Goal: Information Seeking & Learning: Understand process/instructions

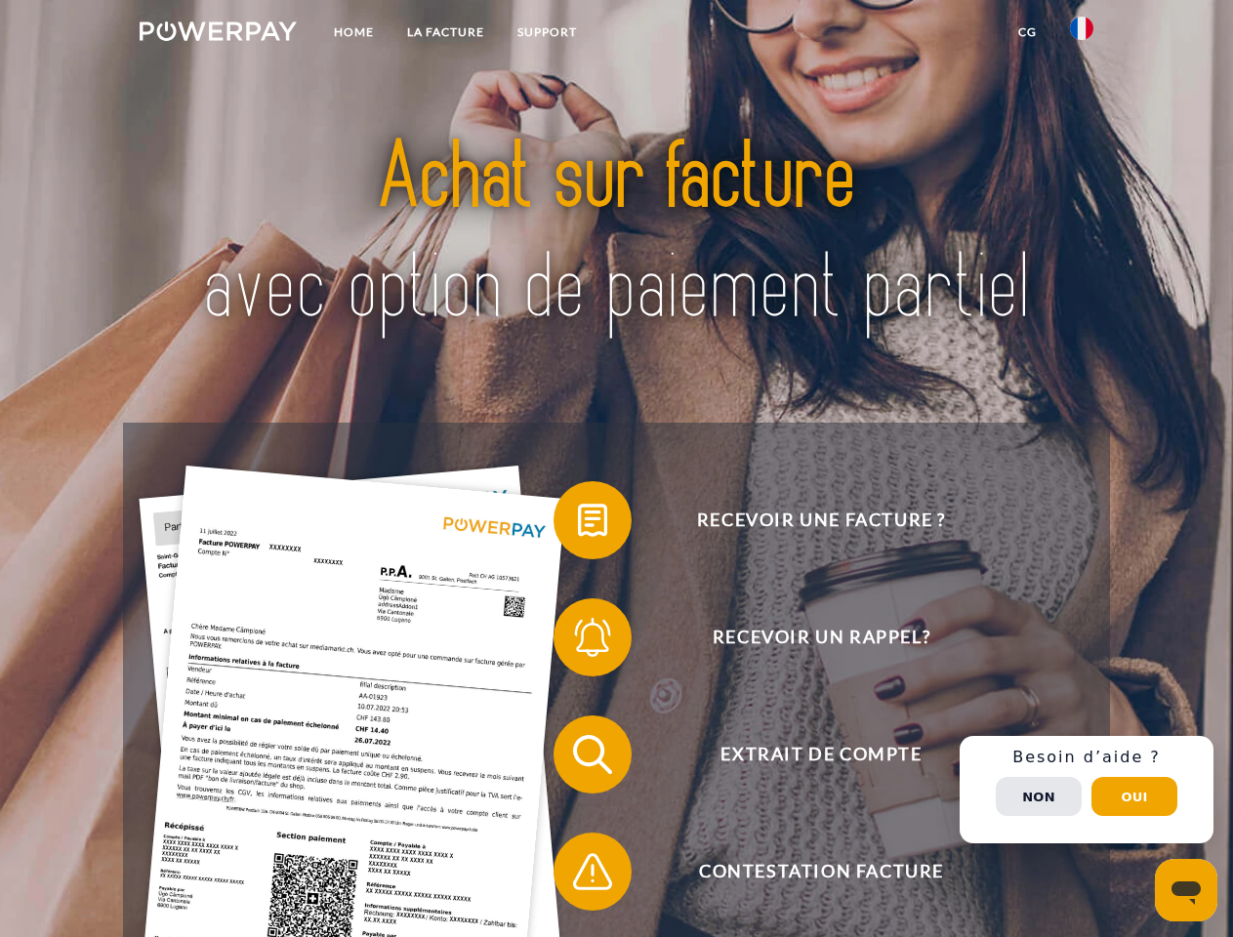
click at [218, 34] on img at bounding box center [218, 31] width 157 height 20
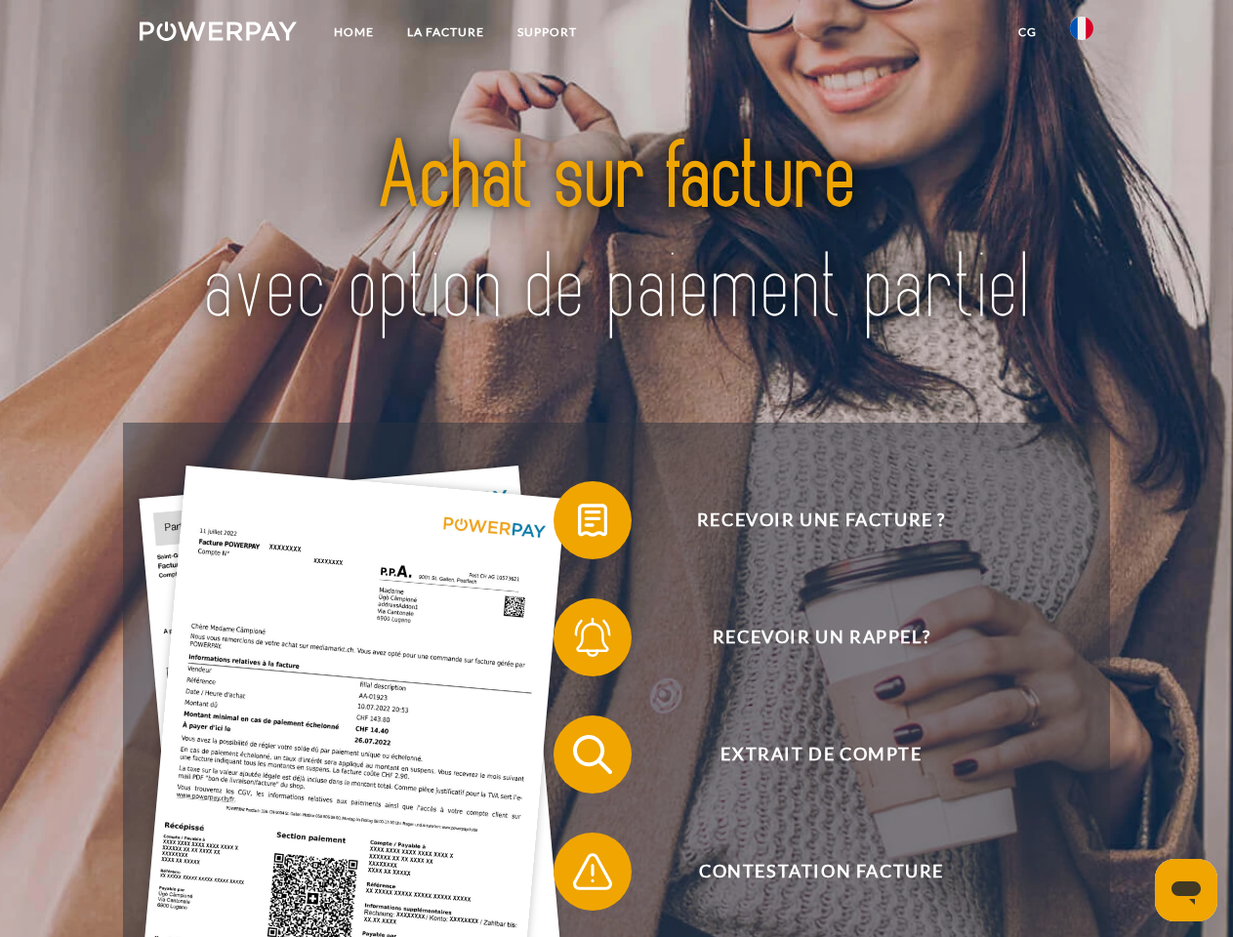
click at [1082, 34] on img at bounding box center [1081, 28] width 23 height 23
click at [1027, 32] on link "CG" at bounding box center [1027, 32] width 52 height 35
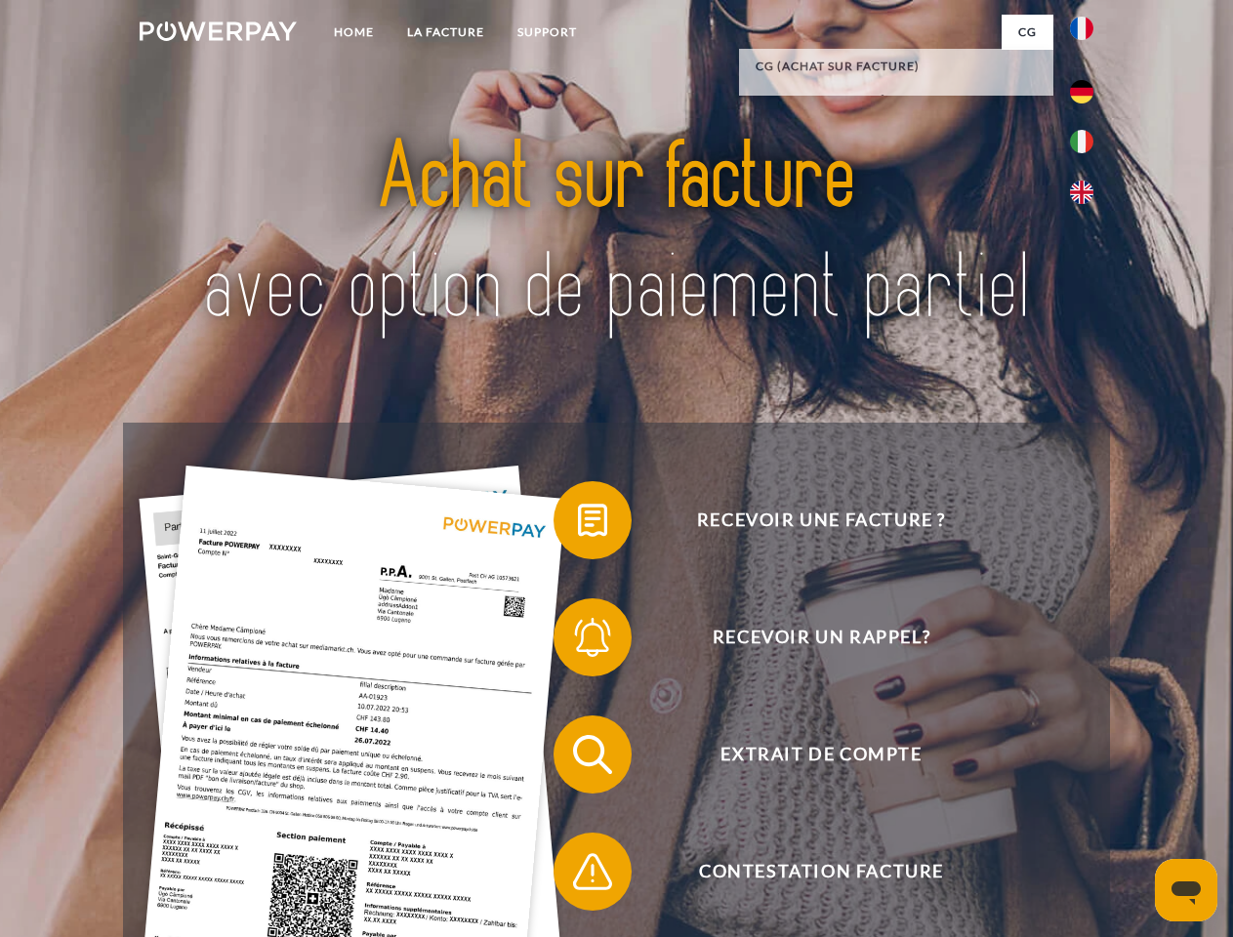
click at [578, 524] on span at bounding box center [563, 520] width 98 height 98
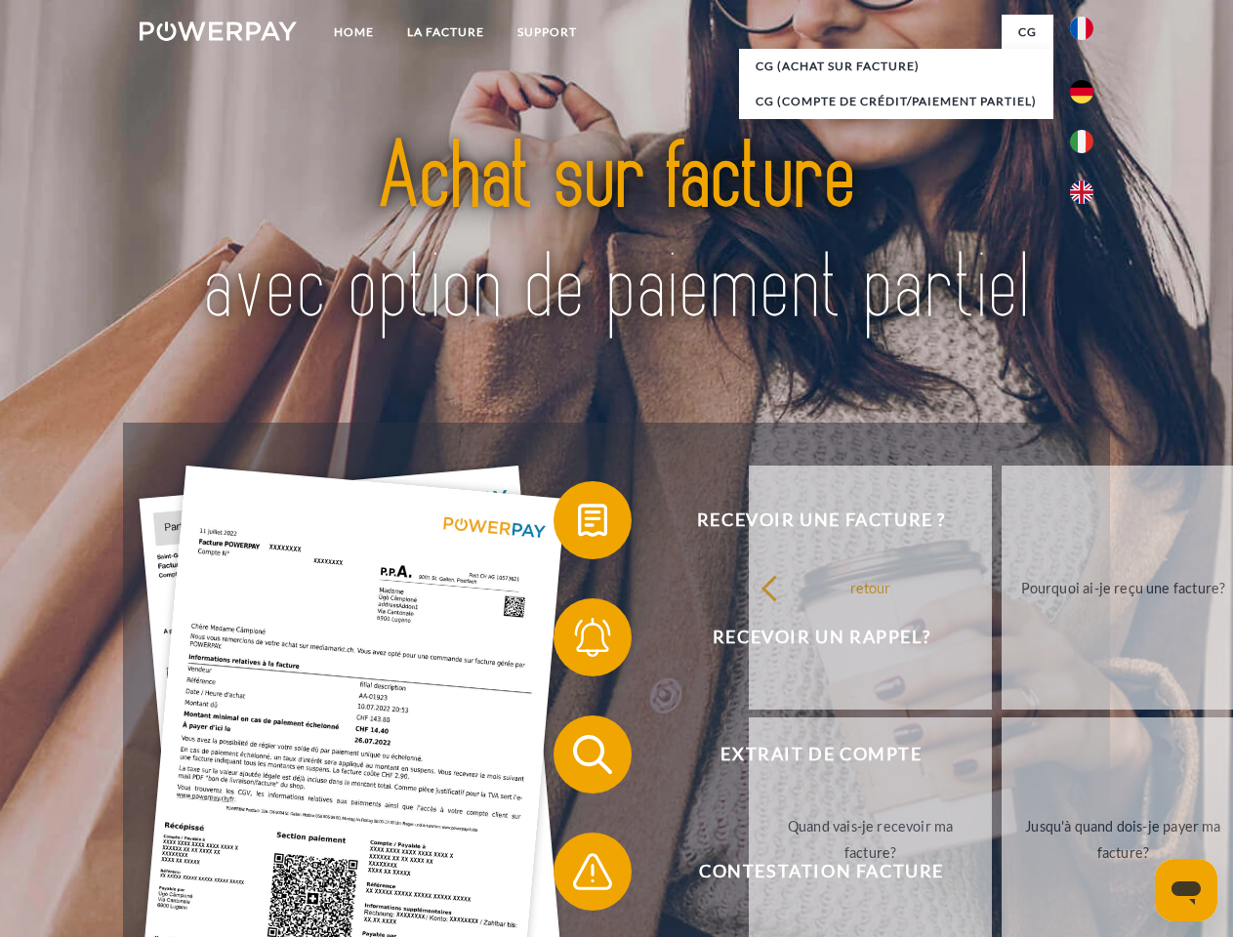
click at [749, 641] on link "retour" at bounding box center [870, 588] width 243 height 244
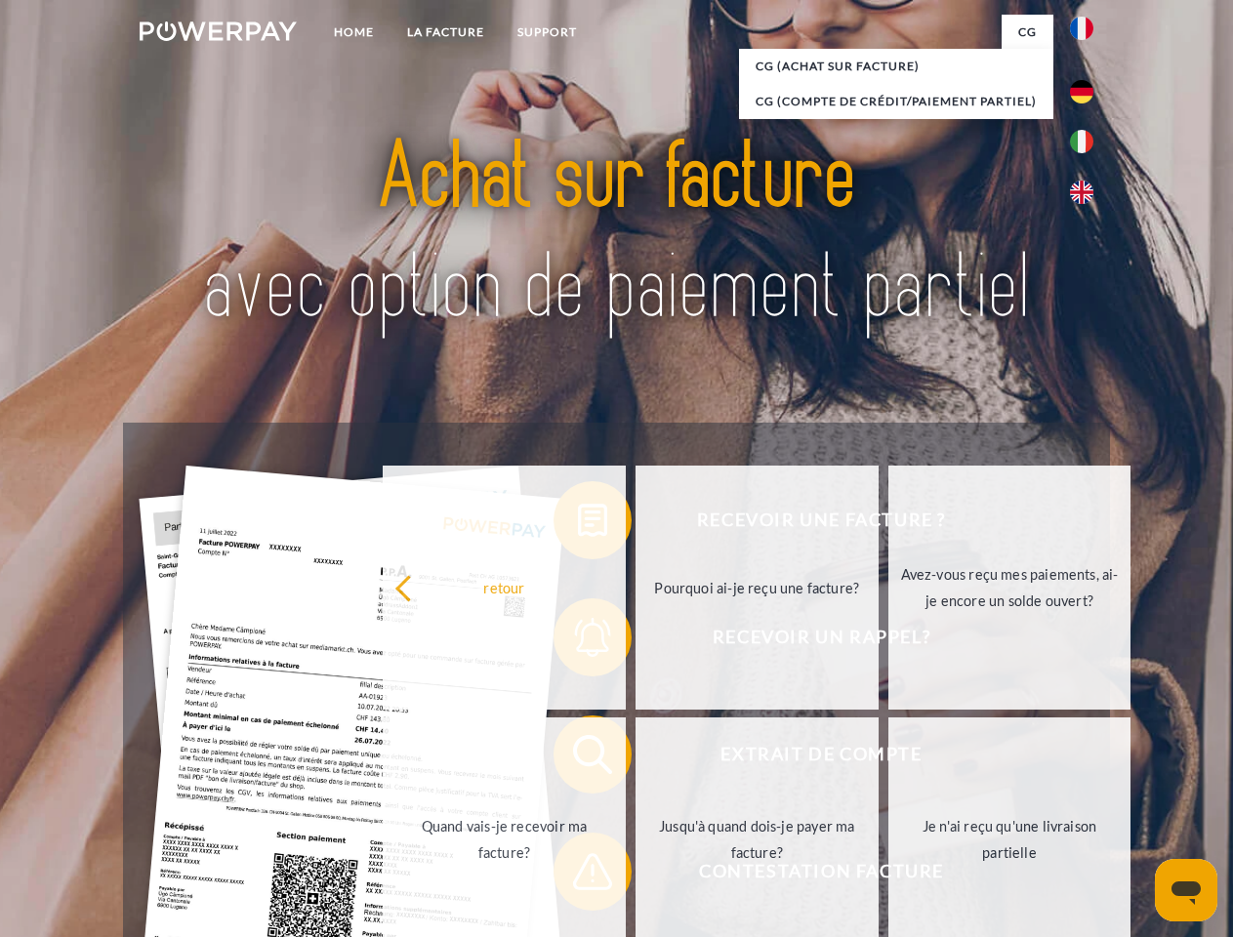
click at [578, 758] on link "Quand vais-je recevoir ma facture?" at bounding box center [504, 839] width 243 height 244
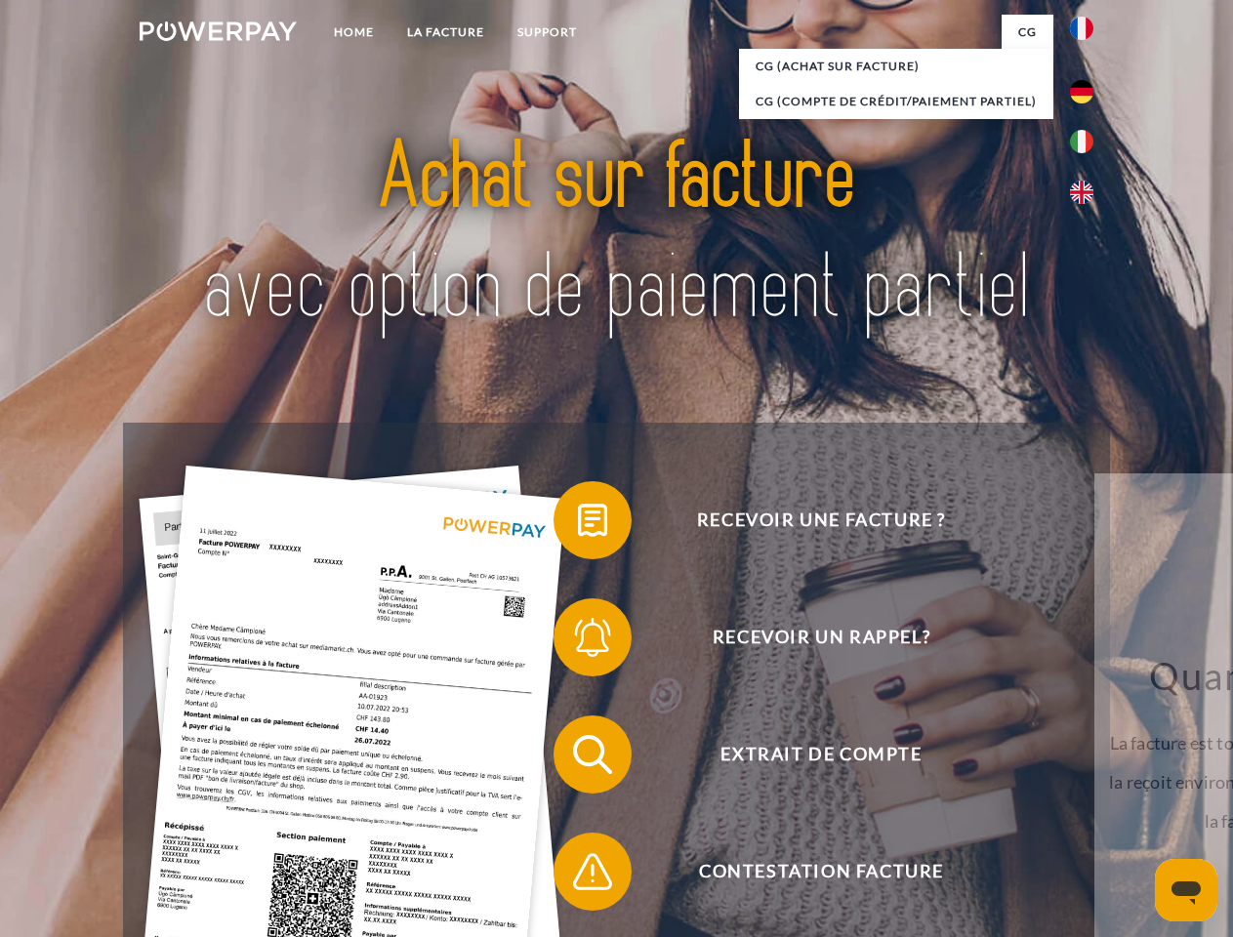
click at [578, 876] on span at bounding box center [563, 872] width 98 height 98
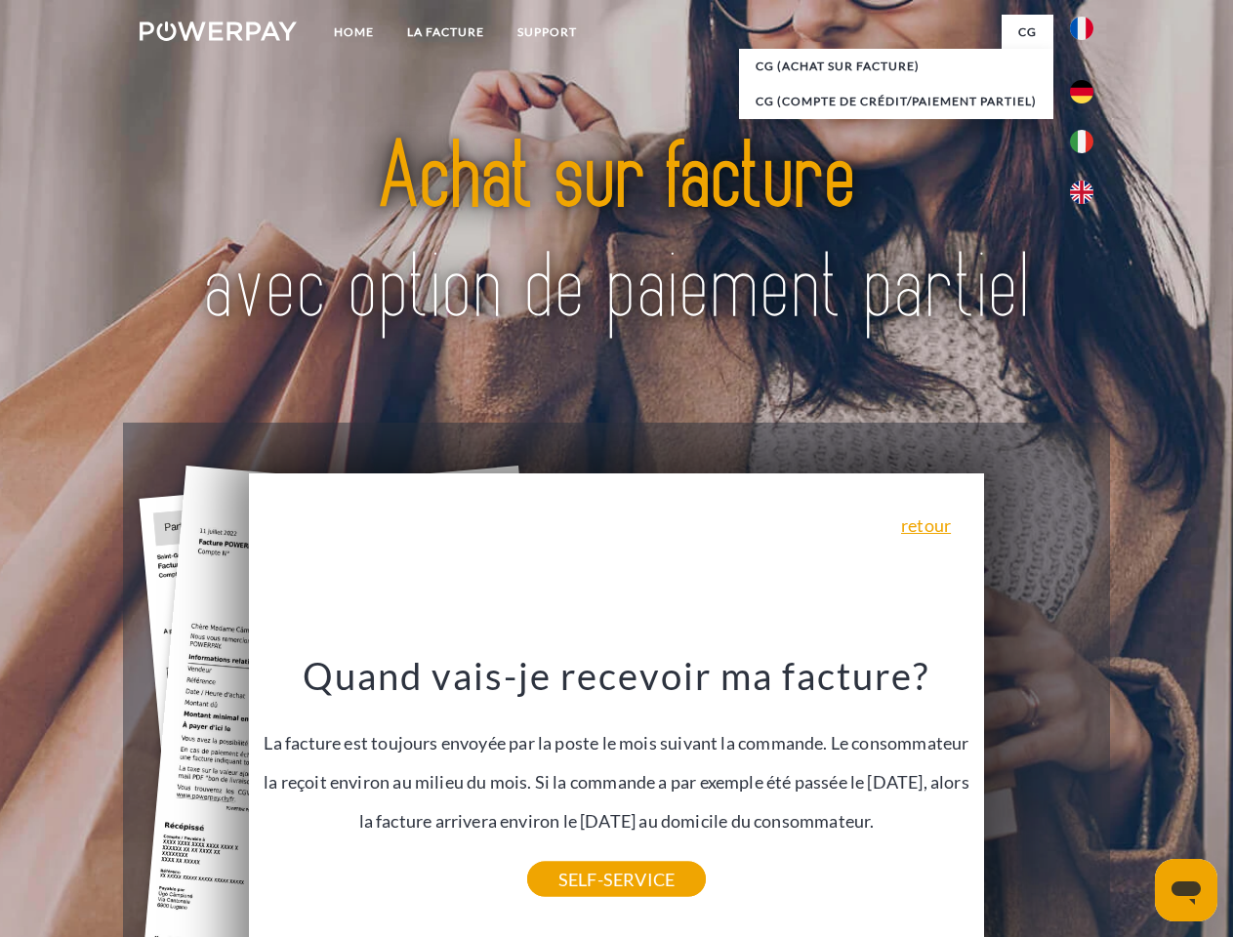
click at [1039, 794] on span "Extrait de compte" at bounding box center [821, 754] width 478 height 78
click at [1134, 797] on header "Home LA FACTURE Support" at bounding box center [616, 674] width 1233 height 1348
